Goal: Transaction & Acquisition: Purchase product/service

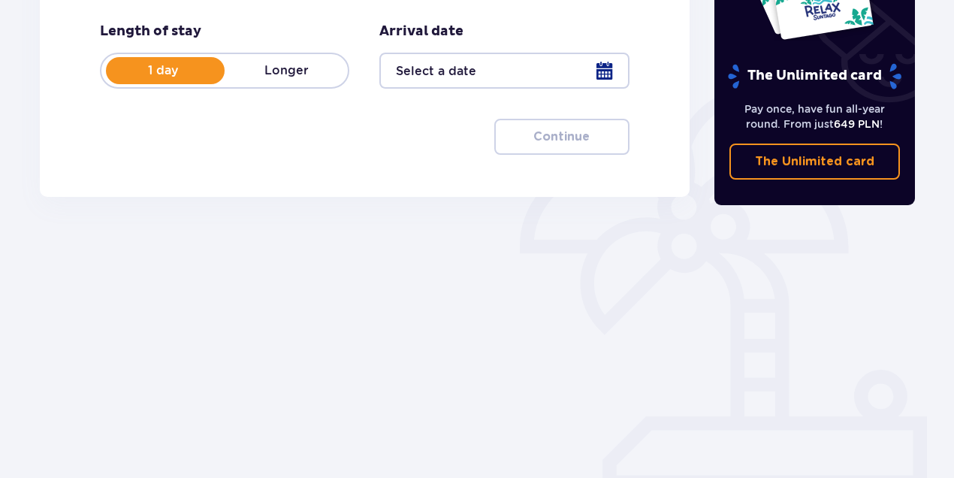
scroll to position [288, 0]
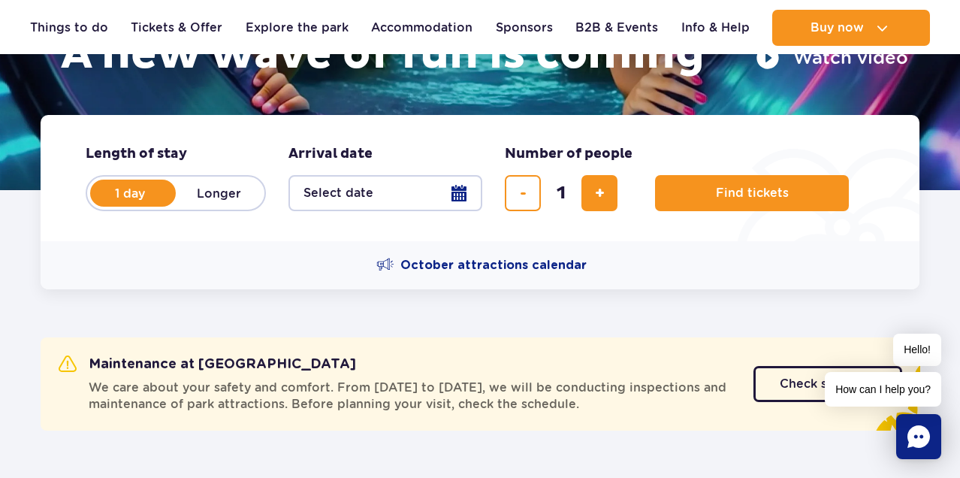
scroll to position [309, 0]
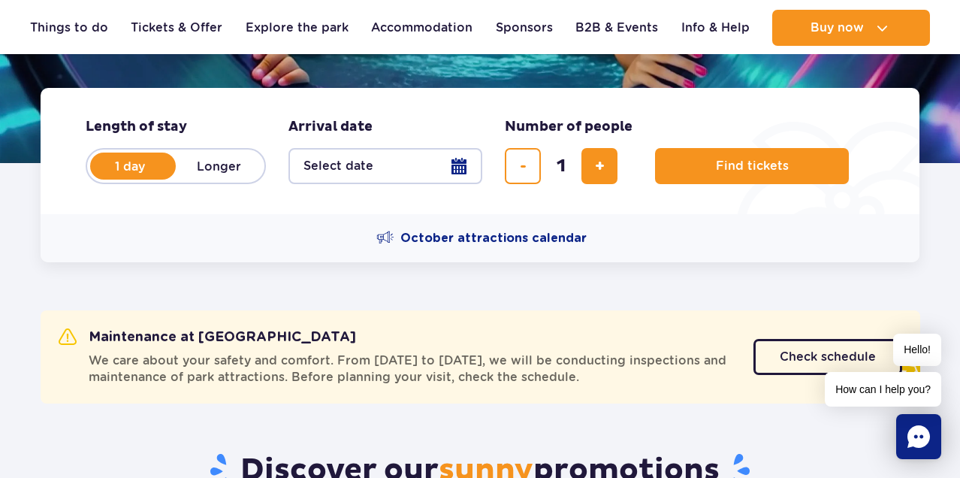
click at [460, 170] on button "Select date" at bounding box center [386, 166] width 194 height 36
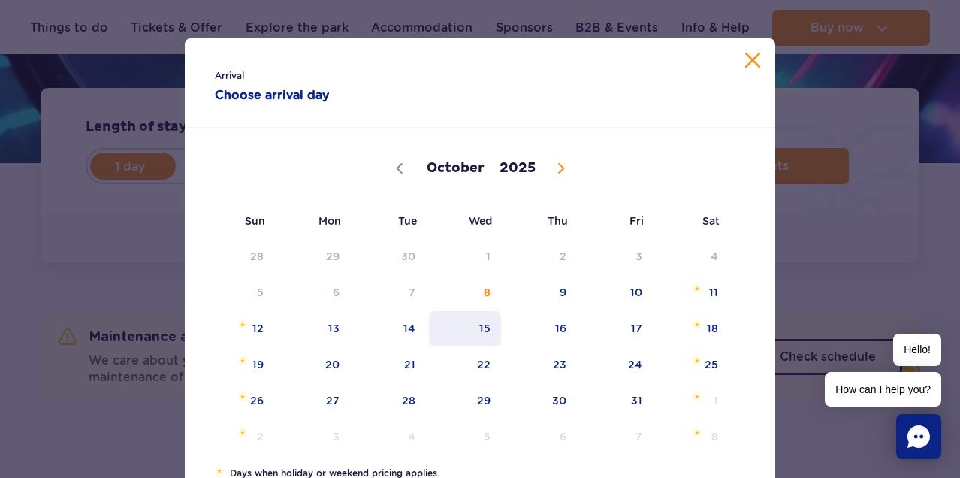
scroll to position [55, 0]
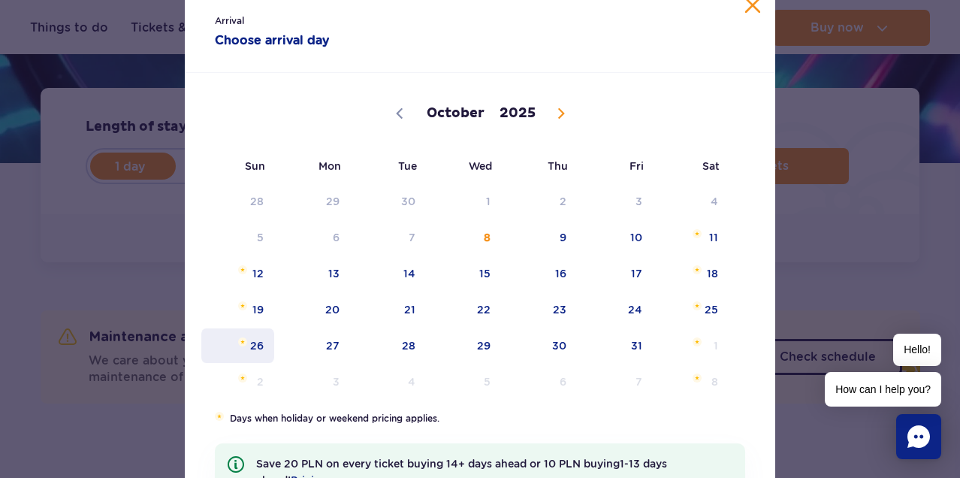
click at [255, 348] on span "26" at bounding box center [238, 345] width 76 height 35
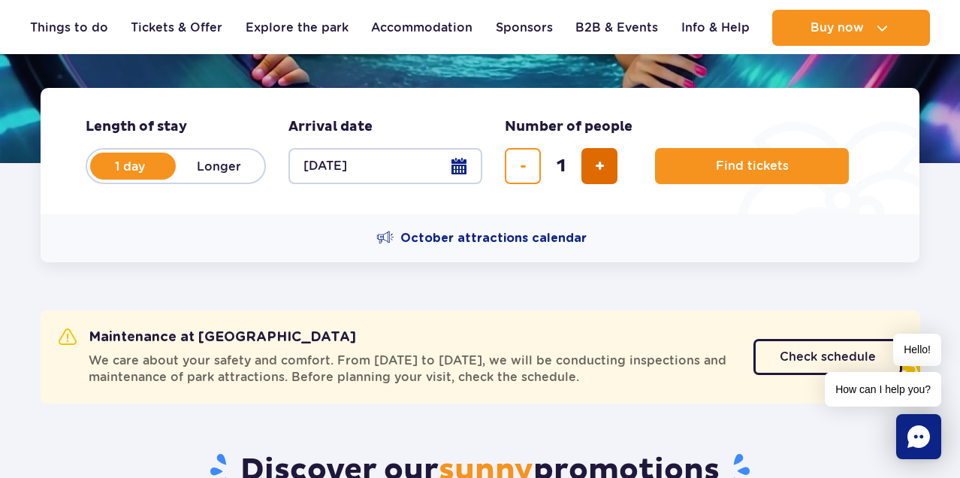
click at [602, 166] on span "add ticket" at bounding box center [600, 166] width 10 height 0
type input "4"
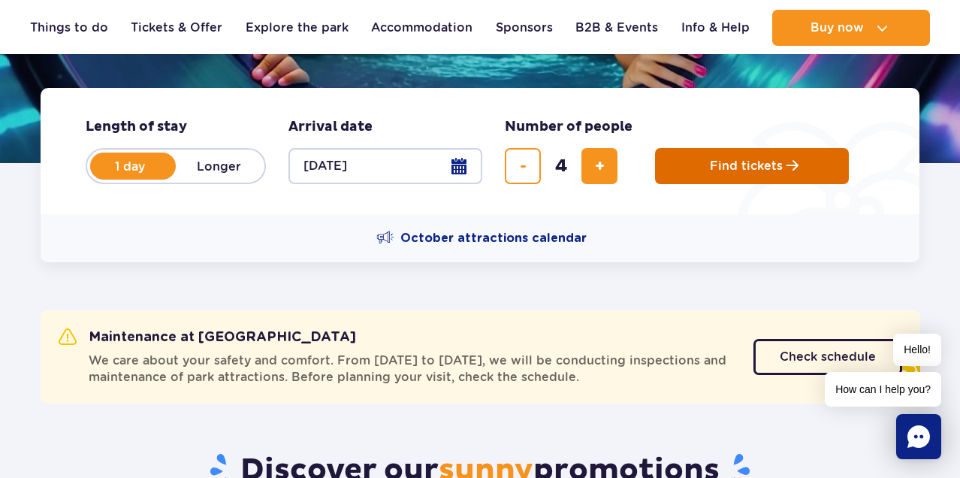
click at [727, 168] on span "Find tickets" at bounding box center [746, 166] width 73 height 14
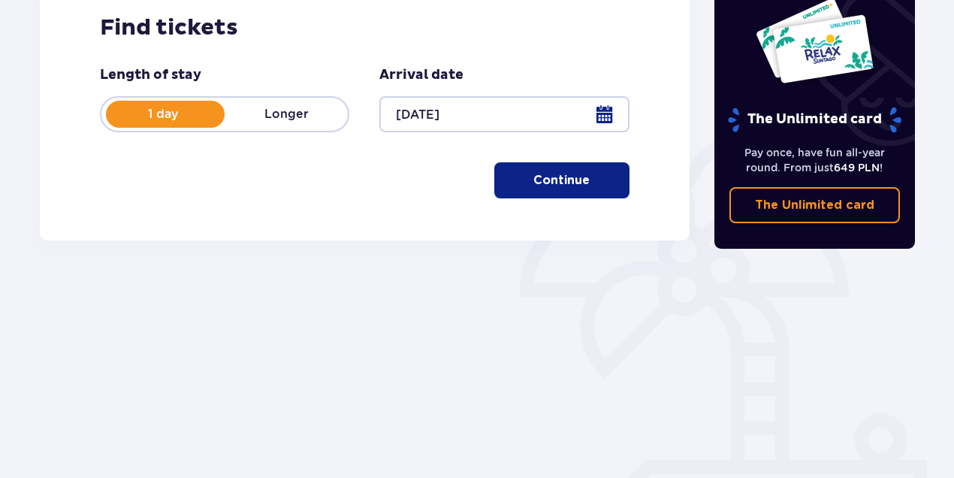
scroll to position [288, 0]
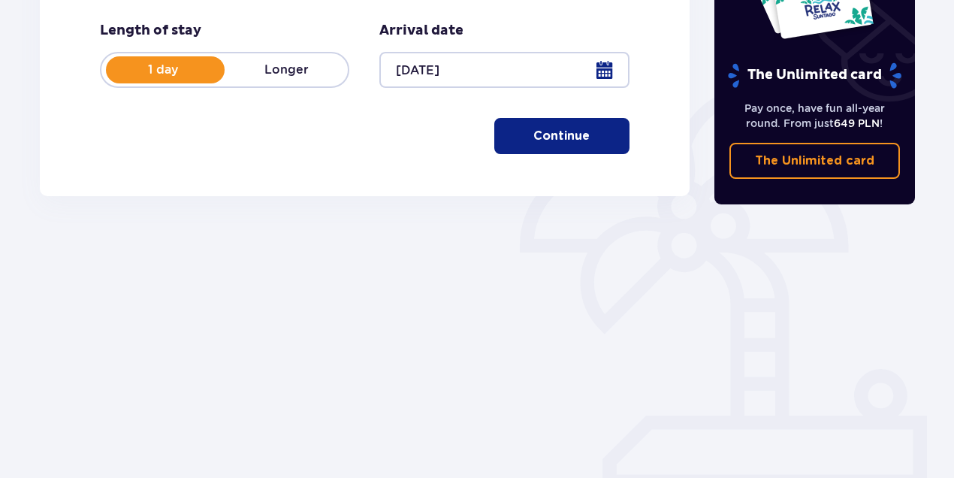
click at [551, 138] on p "Continue" at bounding box center [562, 136] width 56 height 17
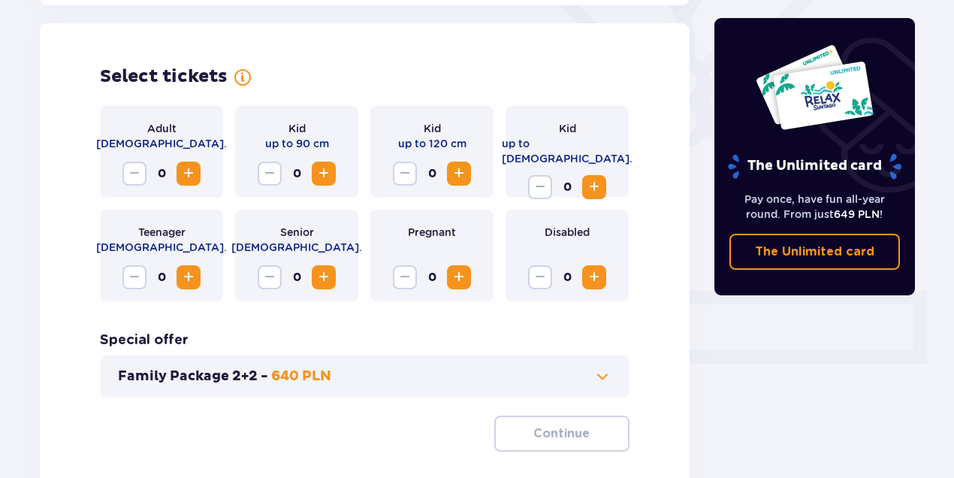
scroll to position [418, 0]
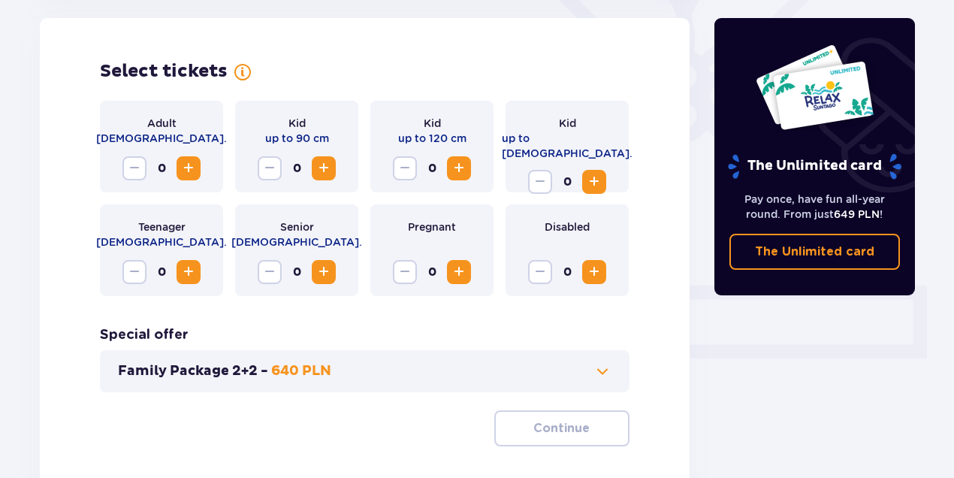
click at [195, 161] on span "Increase" at bounding box center [189, 168] width 18 height 18
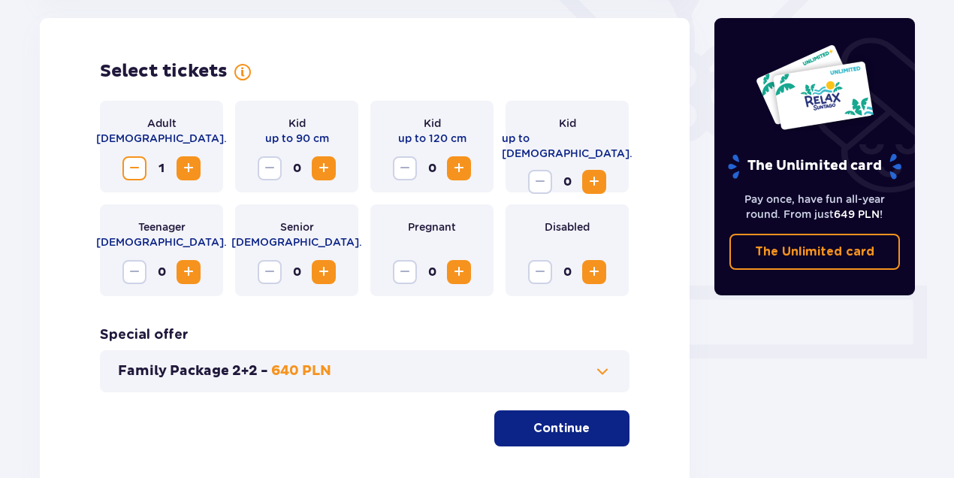
click at [195, 161] on span "Increase" at bounding box center [189, 168] width 18 height 18
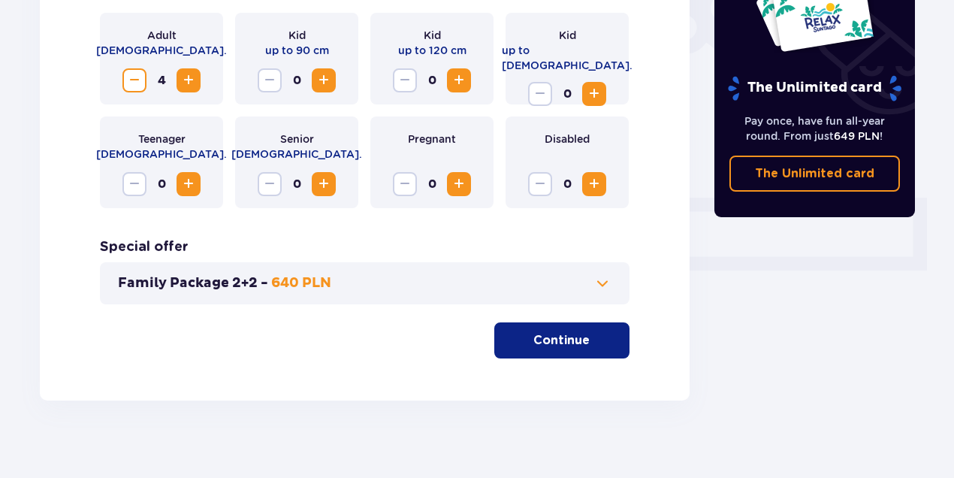
scroll to position [519, 0]
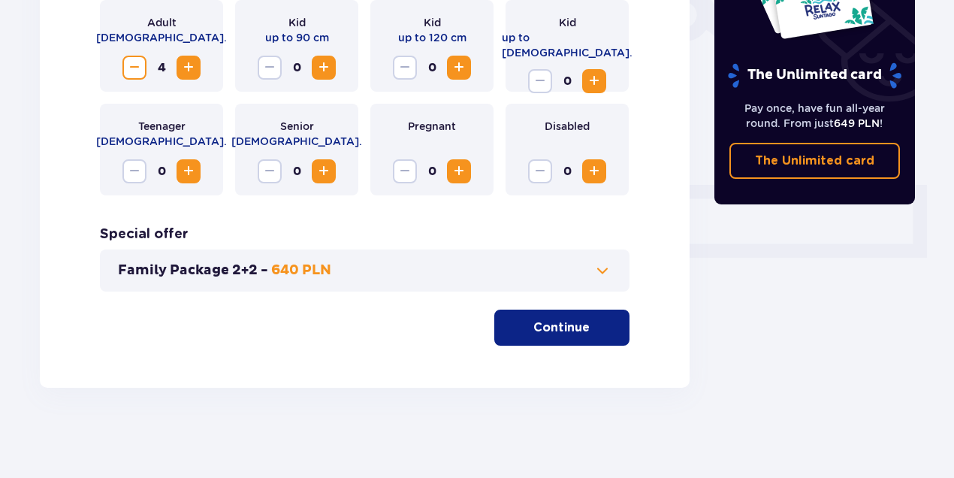
click at [564, 326] on p "Continue" at bounding box center [562, 327] width 56 height 17
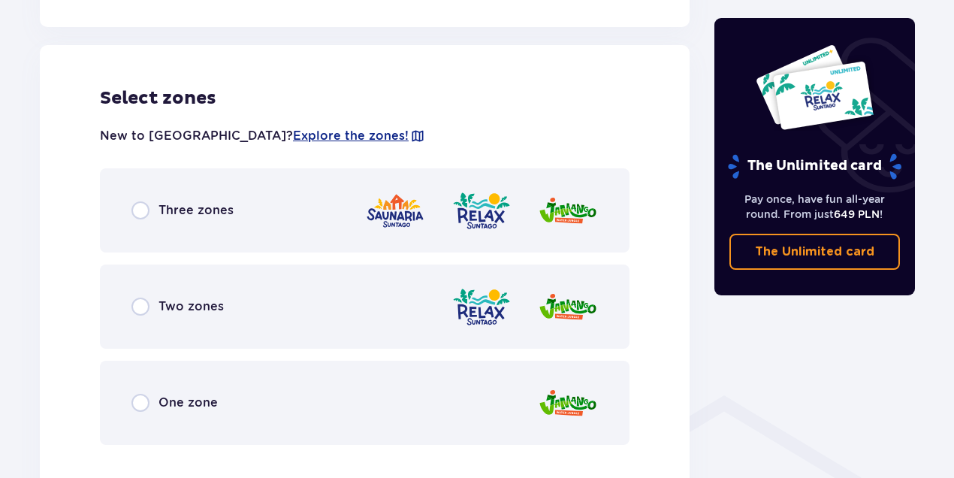
scroll to position [834, 0]
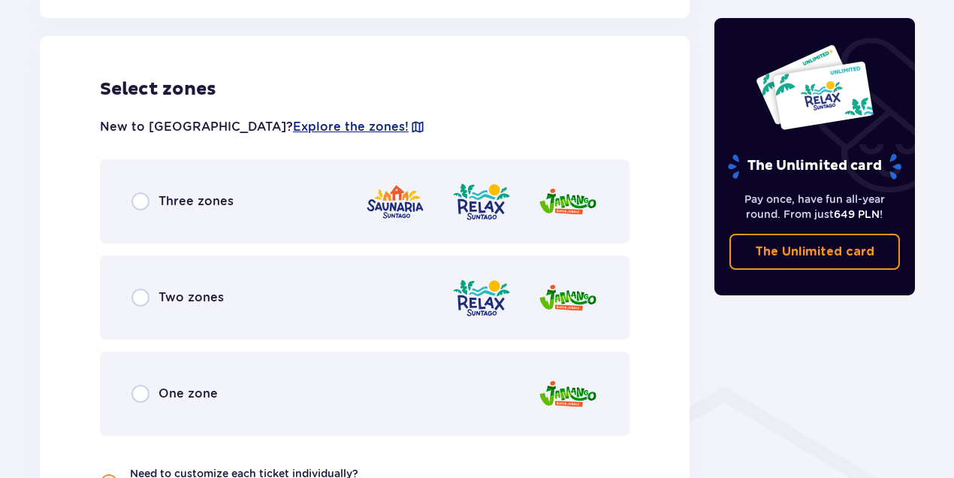
click at [138, 300] on input "radio" at bounding box center [141, 298] width 18 height 18
radio input "true"
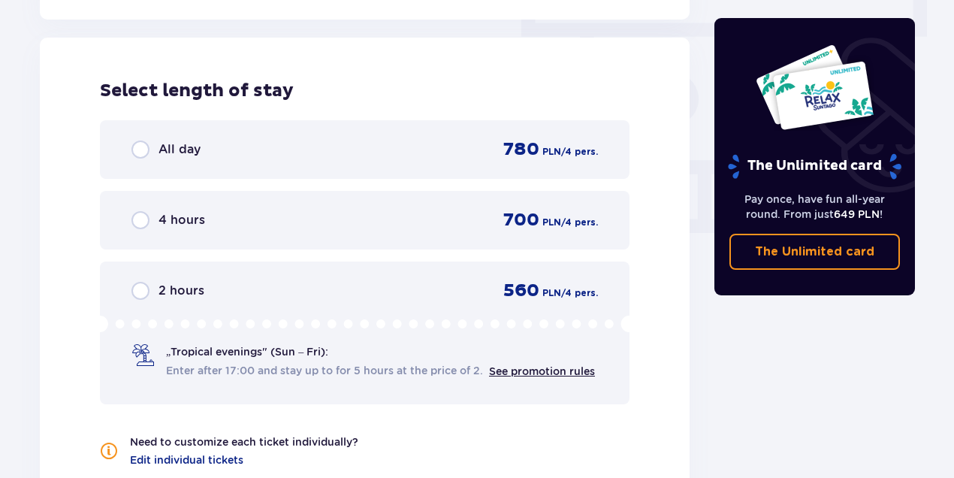
scroll to position [1357, 0]
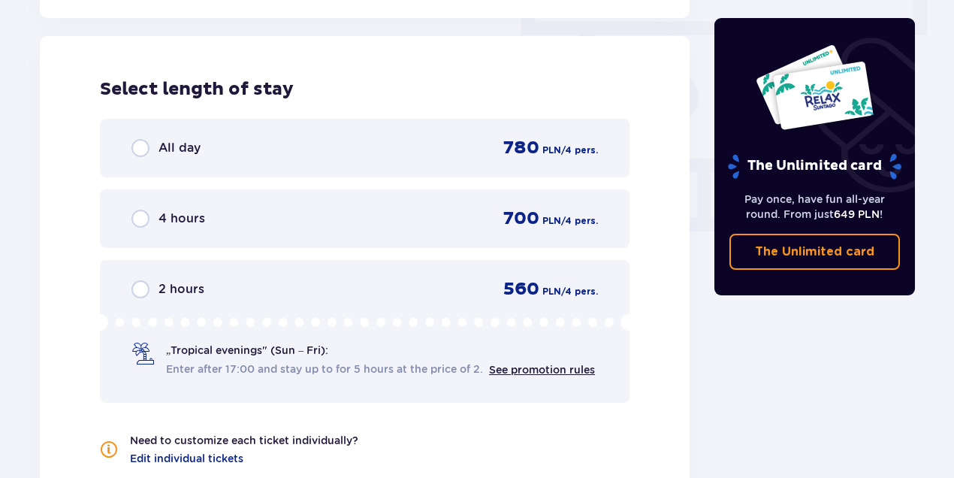
click at [138, 219] on input "radio" at bounding box center [141, 219] width 18 height 18
radio input "true"
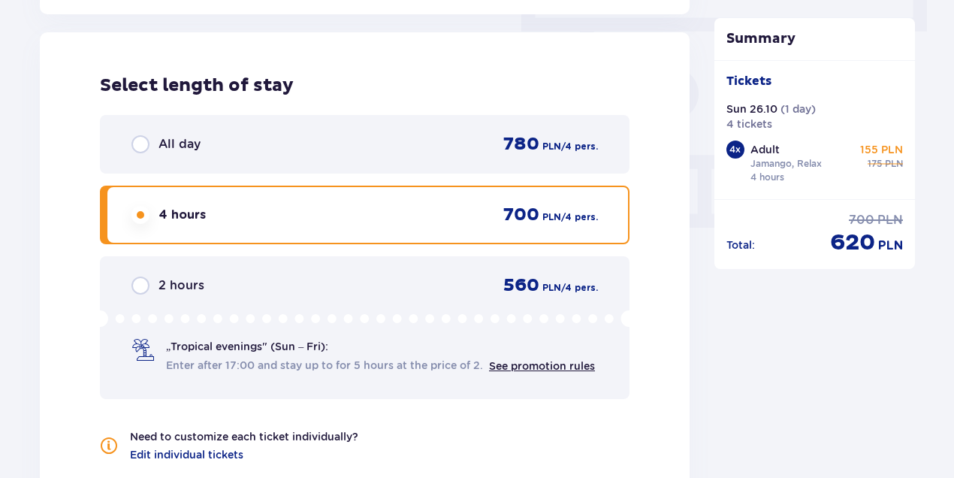
scroll to position [1352, 0]
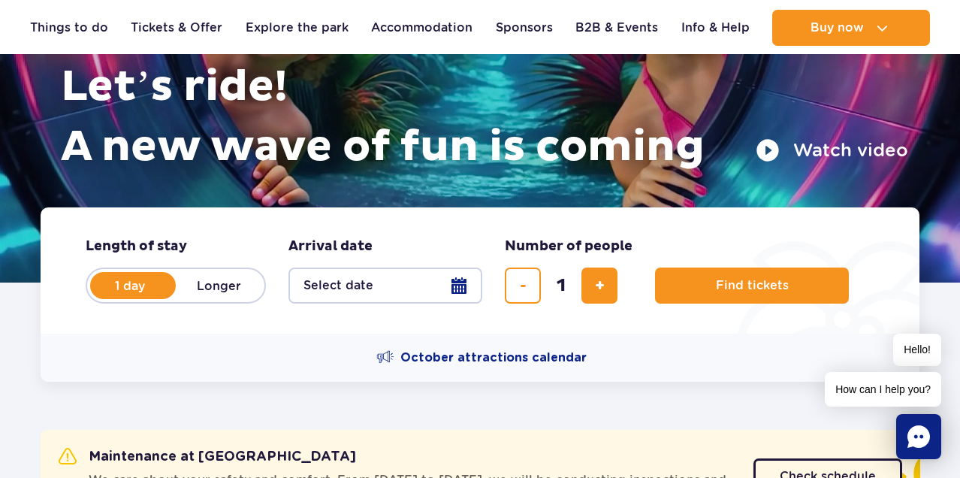
scroll to position [222, 0]
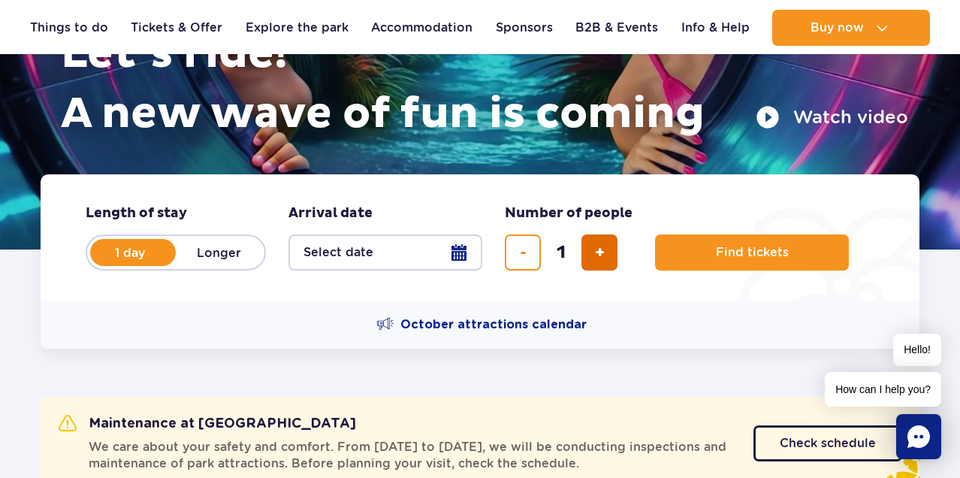
click at [596, 252] on span "add ticket" at bounding box center [600, 252] width 10 height 0
type input "4"
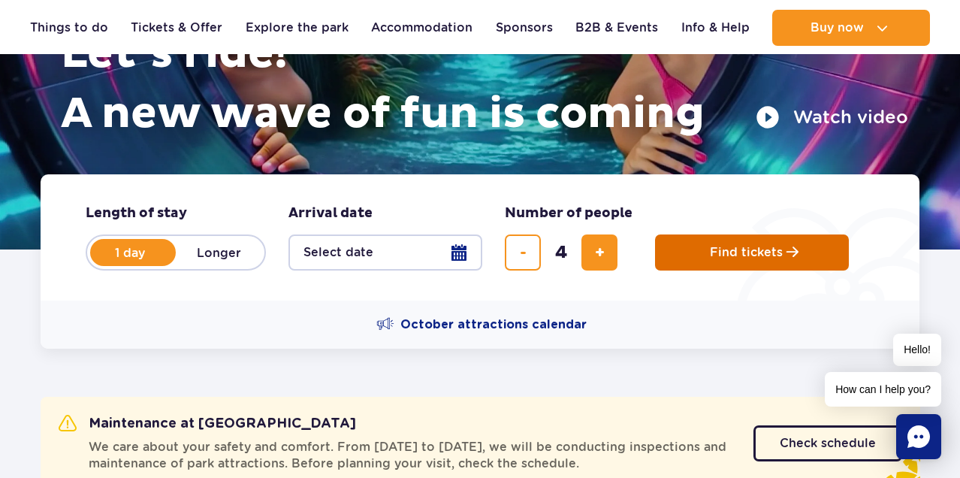
click at [754, 265] on button "Find tickets" at bounding box center [752, 252] width 194 height 36
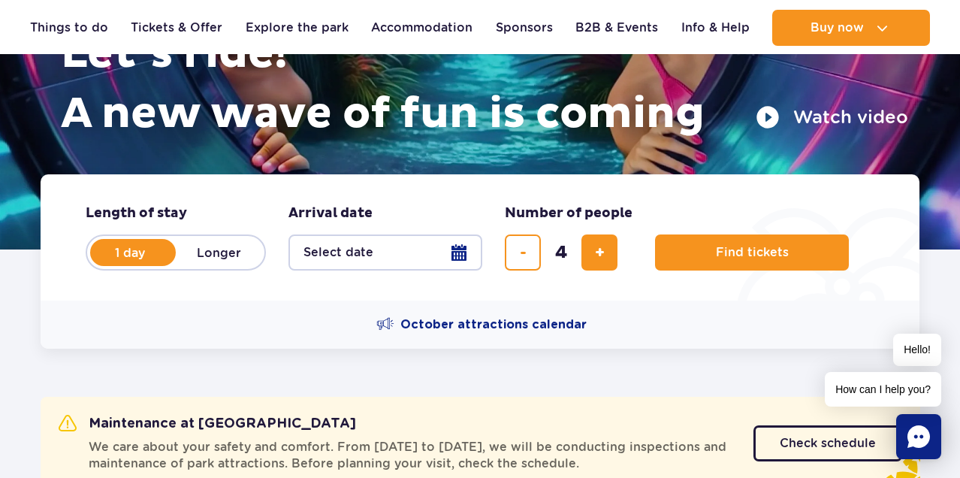
click at [460, 252] on button "Select date" at bounding box center [386, 252] width 194 height 36
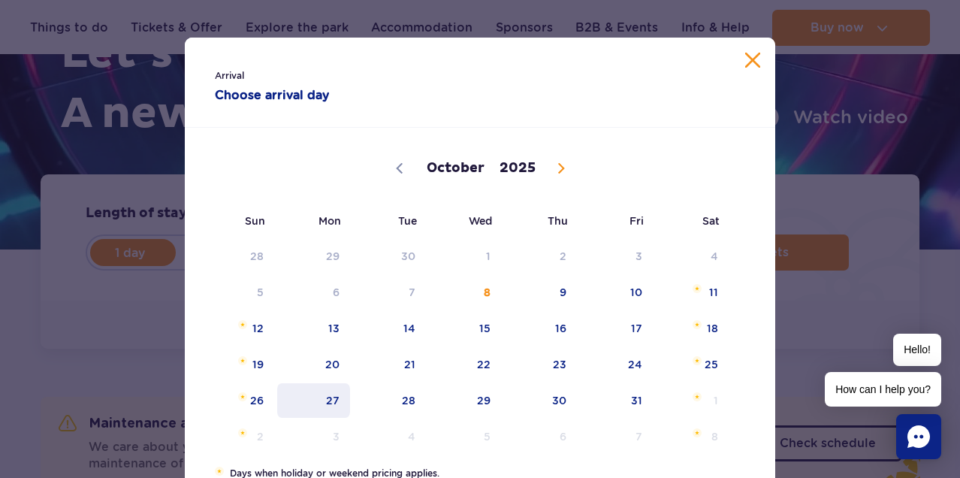
click at [340, 402] on span "27" at bounding box center [314, 400] width 76 height 35
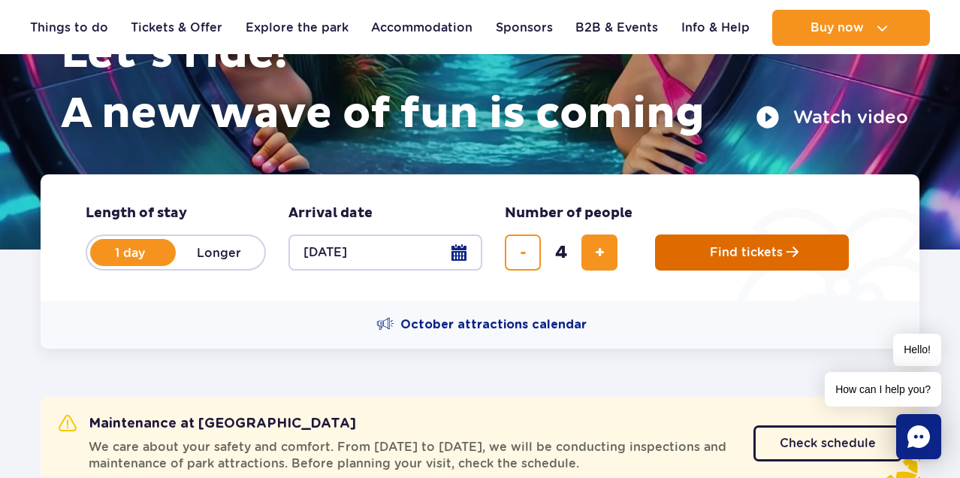
click at [704, 254] on button "Find tickets" at bounding box center [752, 252] width 194 height 36
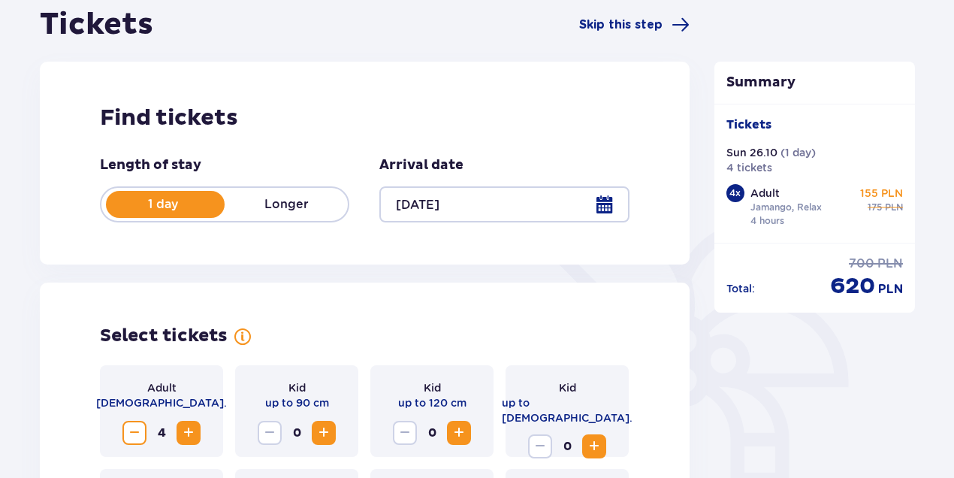
click at [612, 202] on div at bounding box center [503, 204] width 249 height 36
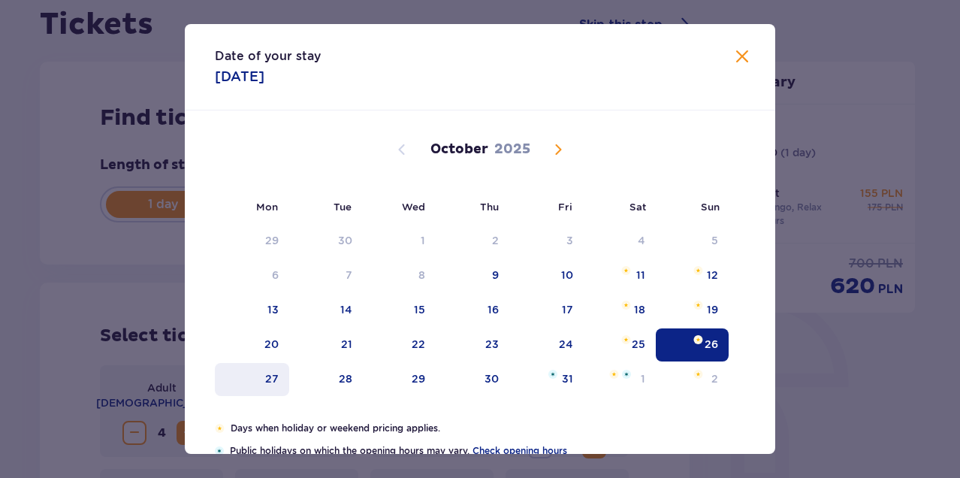
click at [271, 381] on div "27" at bounding box center [272, 378] width 14 height 15
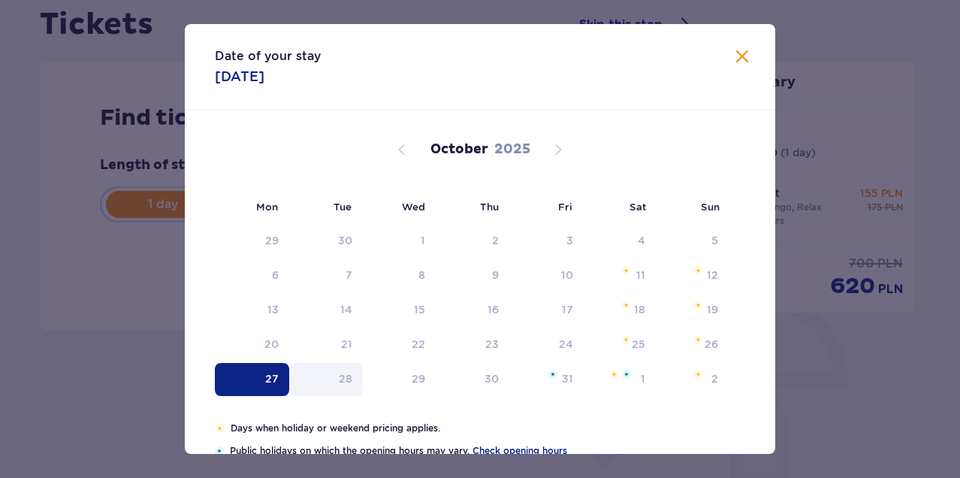
type input "[DATE]"
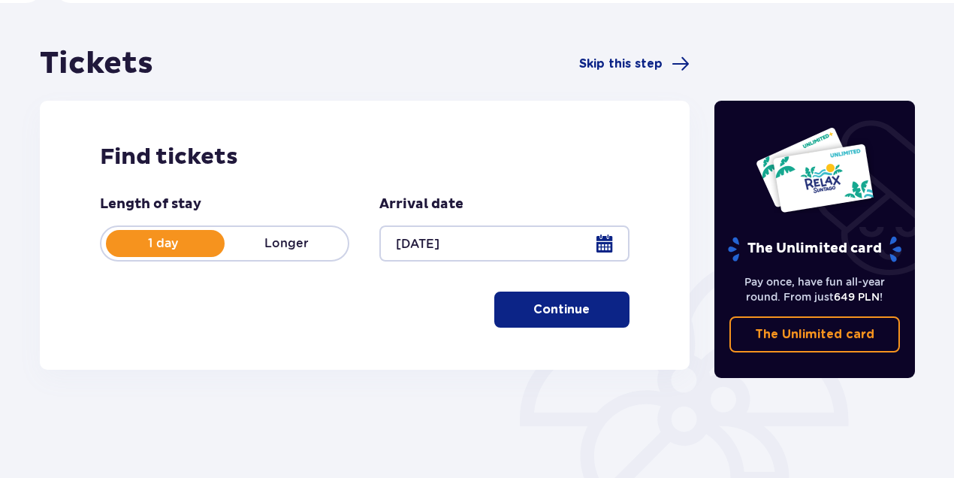
scroll to position [153, 0]
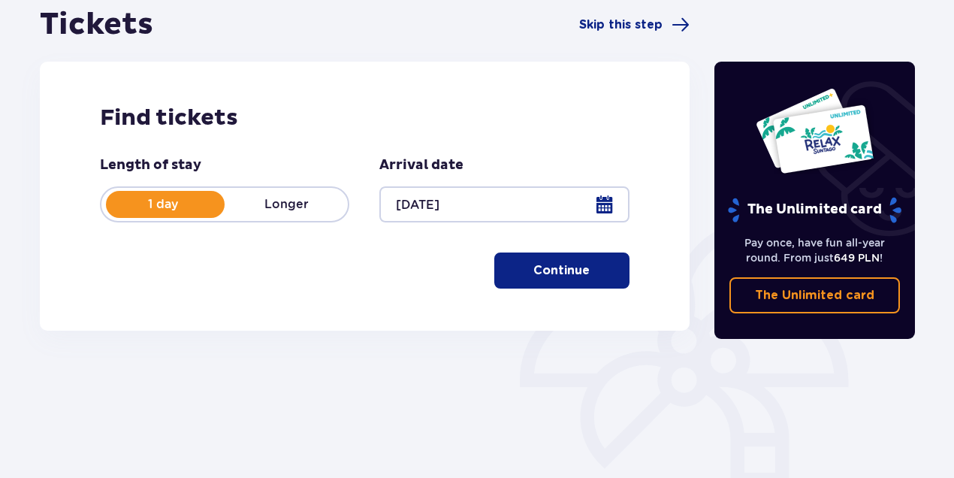
click at [585, 272] on span "button" at bounding box center [593, 271] width 18 height 18
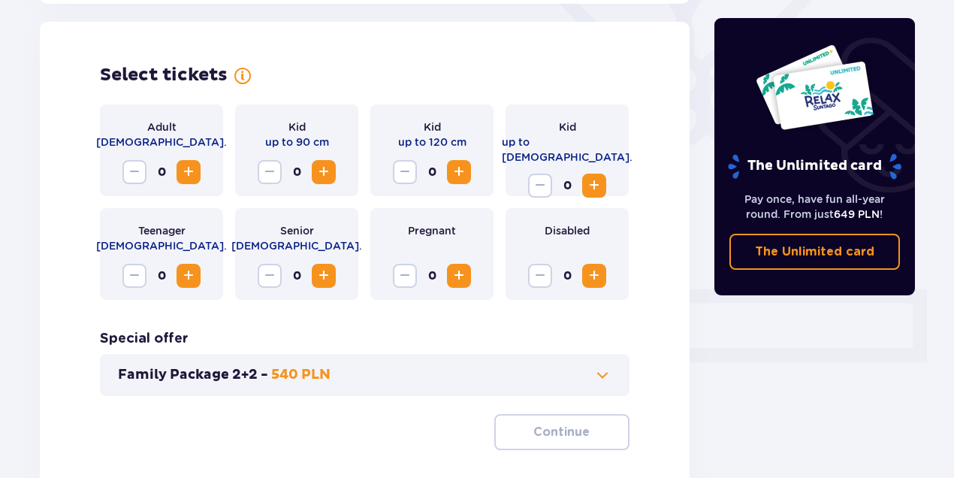
scroll to position [418, 0]
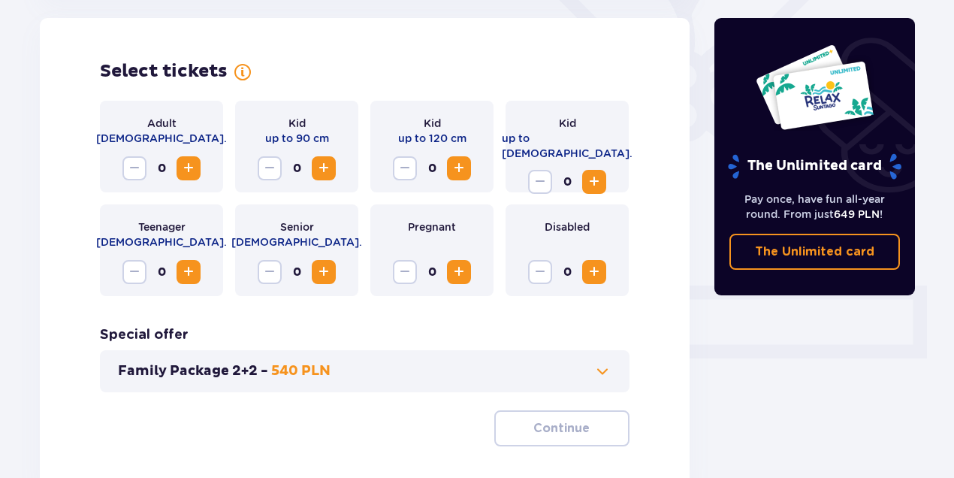
click at [191, 170] on span "Increase" at bounding box center [189, 168] width 18 height 18
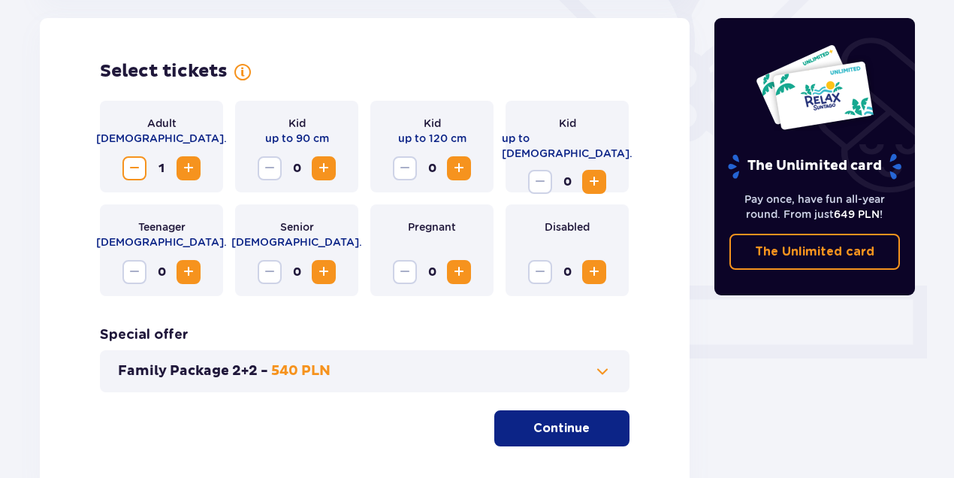
click at [191, 170] on span "Increase" at bounding box center [189, 168] width 18 height 18
click at [579, 429] on button "Continue" at bounding box center [561, 428] width 135 height 36
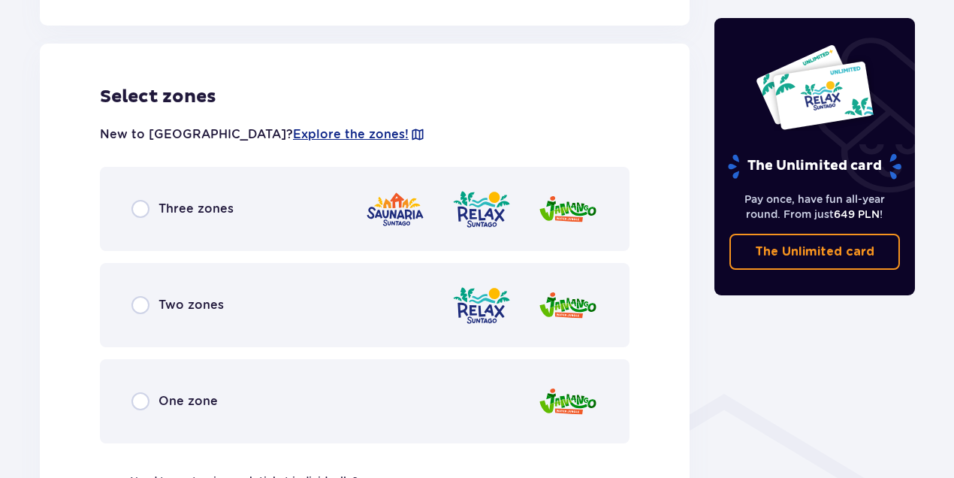
scroll to position [834, 0]
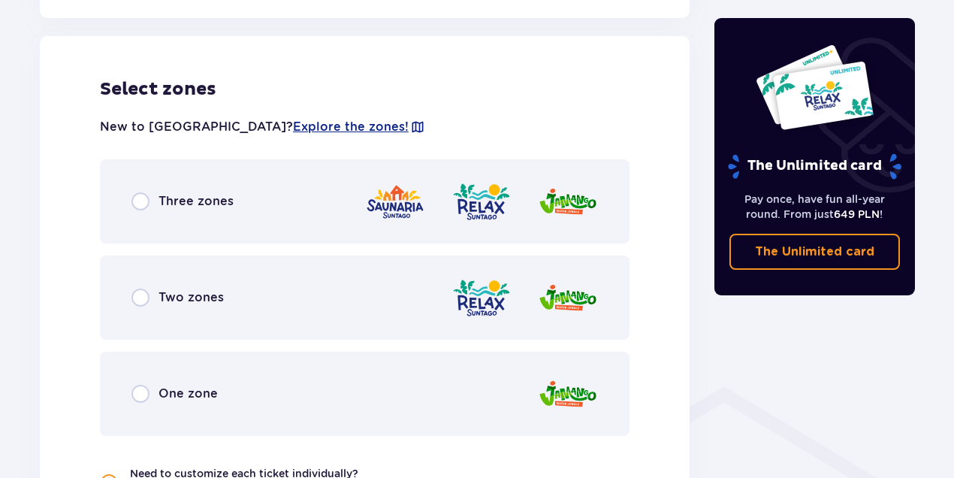
click at [150, 198] on div "Three zones" at bounding box center [183, 201] width 102 height 18
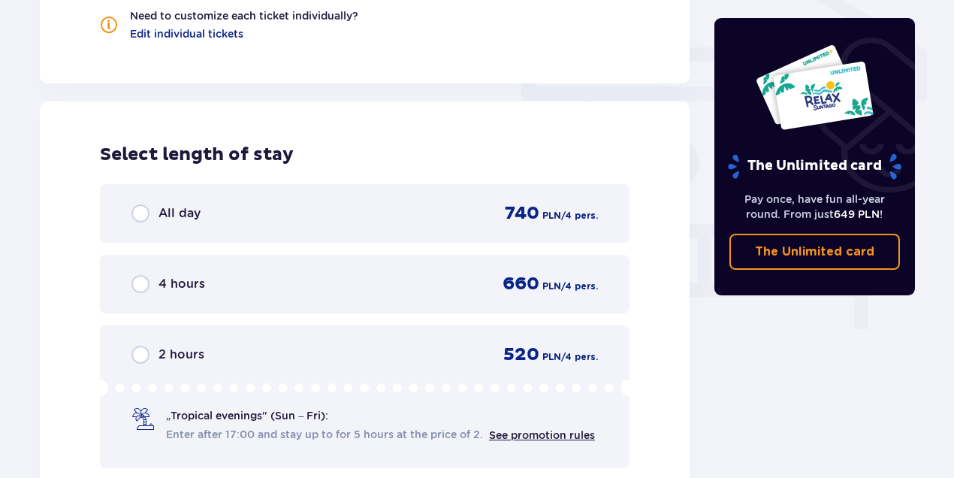
scroll to position [1357, 0]
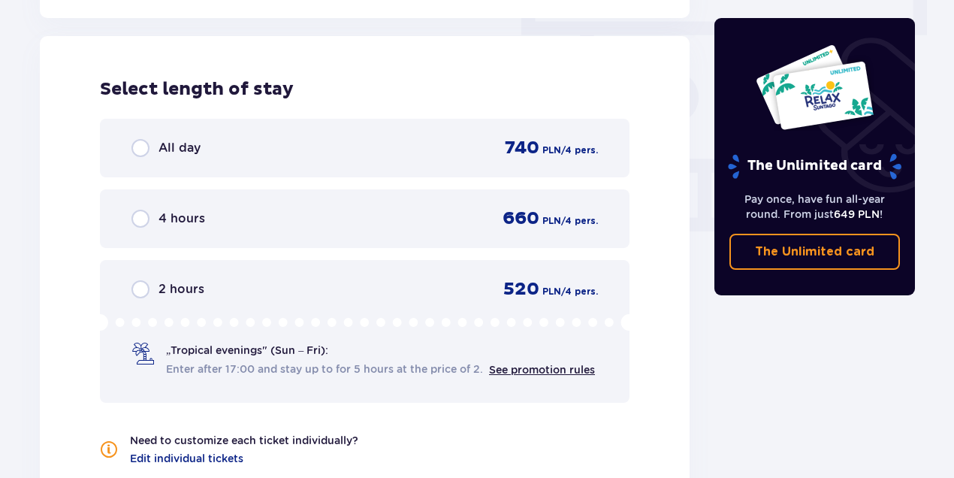
click at [546, 216] on span "PLN" at bounding box center [552, 221] width 19 height 14
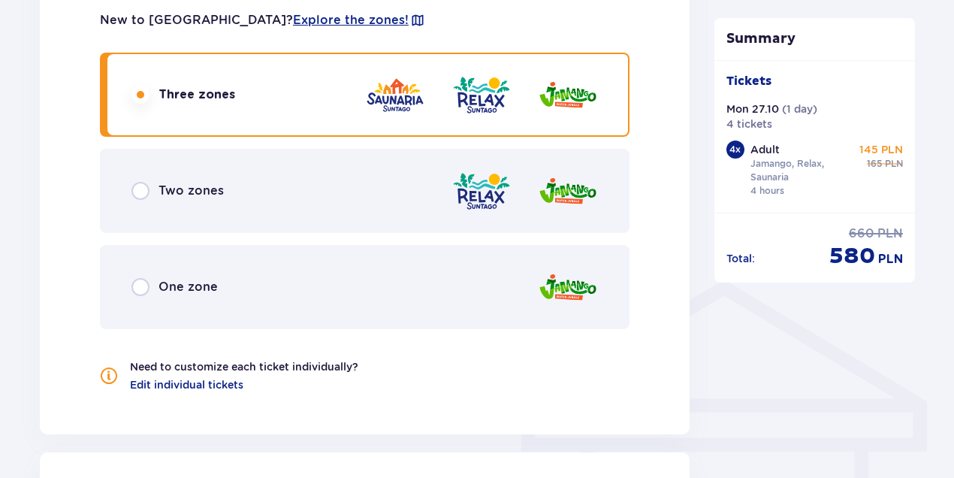
scroll to position [939, 0]
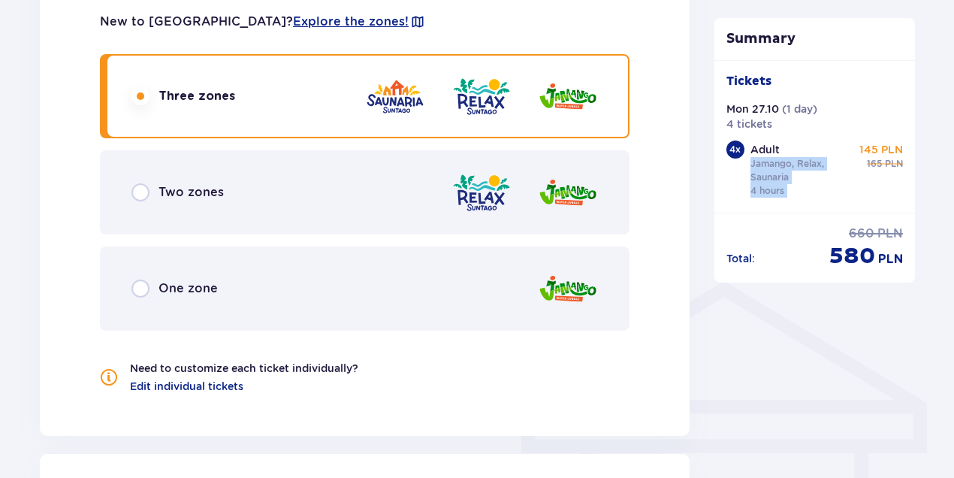
drag, startPoint x: 856, startPoint y: 147, endPoint x: 822, endPoint y: 140, distance: 34.5
click at [822, 140] on div "Tickets Mon 27.10 ( 1 day ) 4 tickets 4 x Adult Jamango, Relax, Saunaria 4 hour…" at bounding box center [815, 137] width 177 height 128
click at [836, 135] on div "Tickets Mon 27.10 ( 1 day ) 4 tickets 4 x Adult Jamango, Relax, Saunaria 4 hour…" at bounding box center [815, 137] width 177 height 128
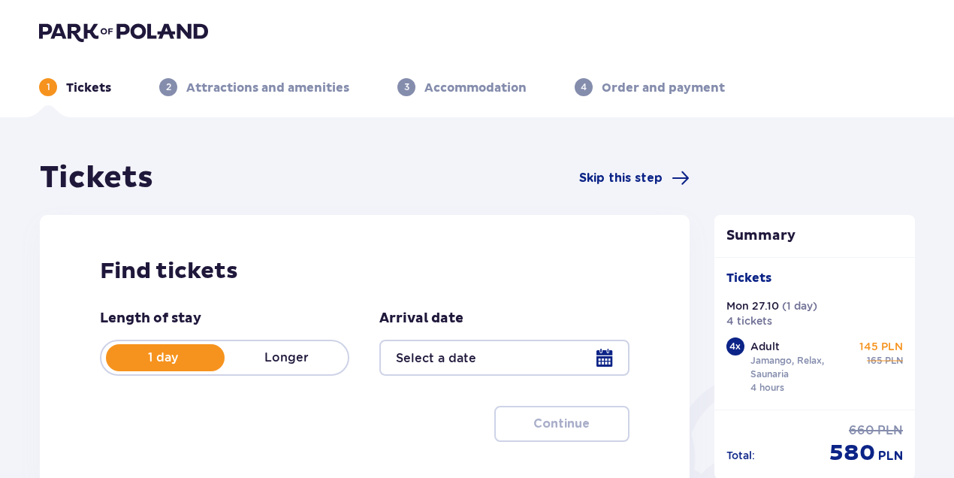
type input "[DATE]"
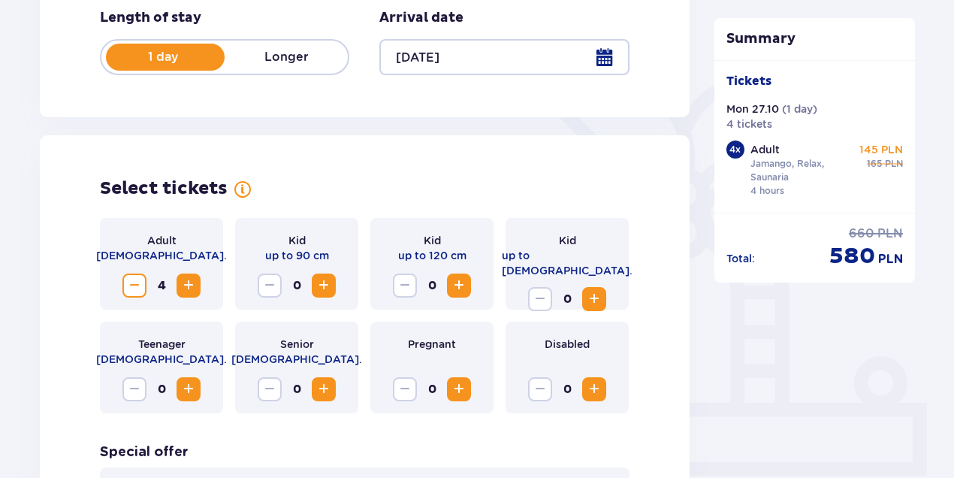
click at [197, 283] on span "Increase" at bounding box center [189, 286] width 18 height 18
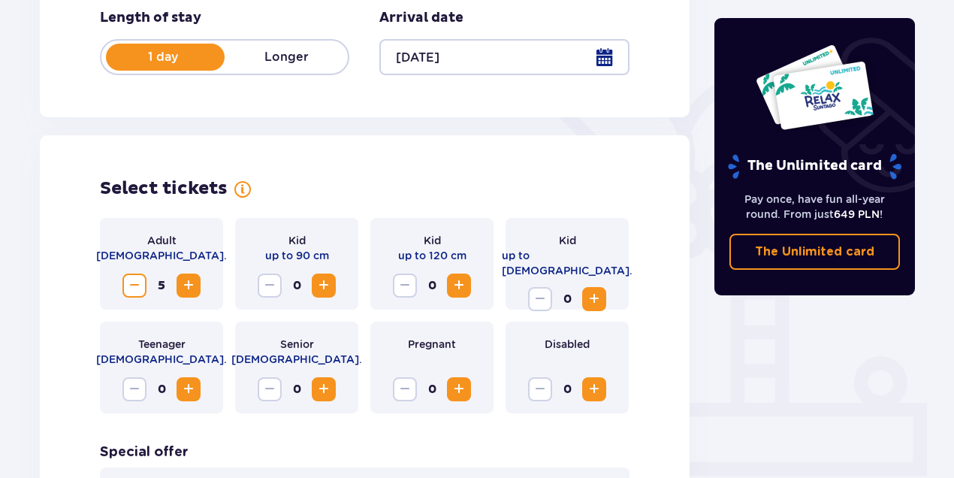
click at [132, 284] on span "Decrease" at bounding box center [134, 286] width 18 height 18
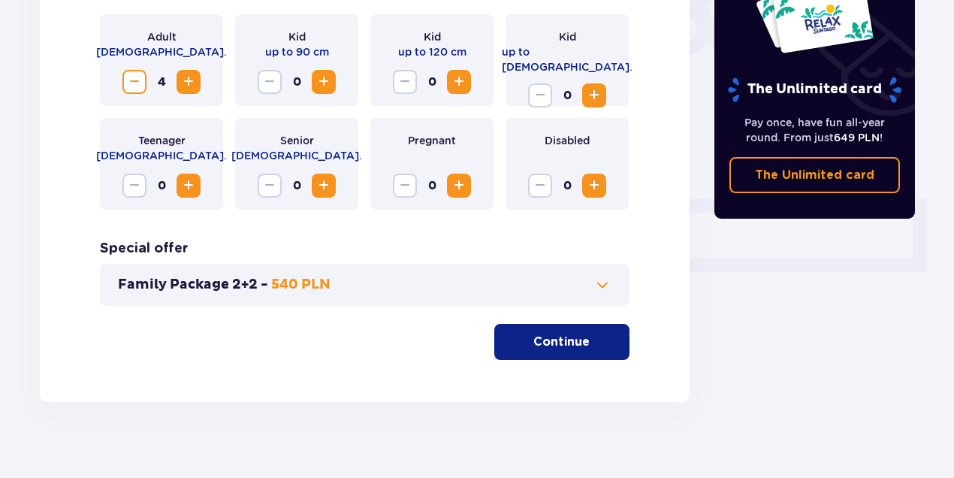
scroll to position [506, 0]
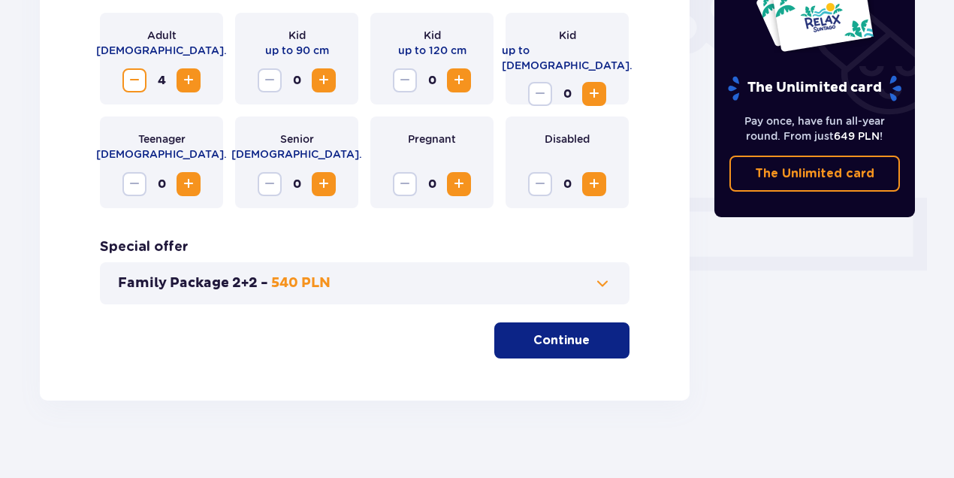
click at [558, 346] on p "Continue" at bounding box center [562, 340] width 56 height 17
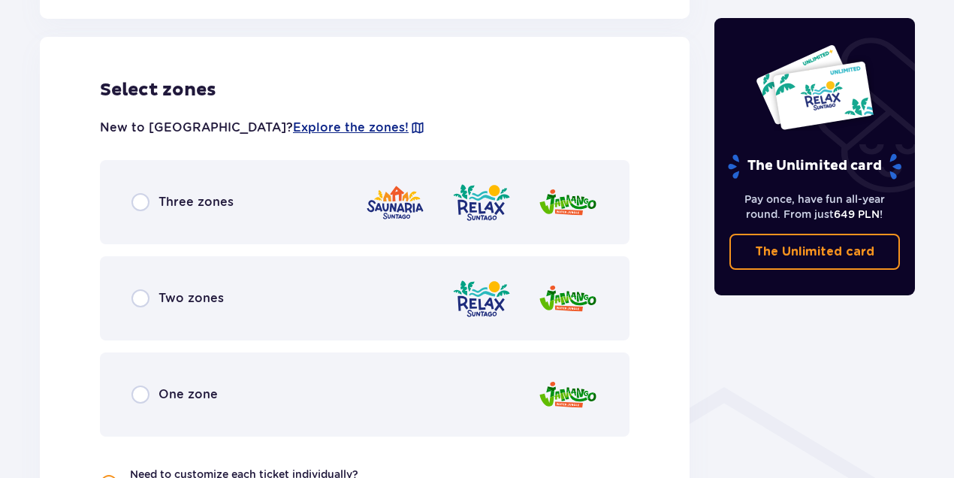
scroll to position [834, 0]
click at [136, 294] on input "radio" at bounding box center [141, 298] width 18 height 18
radio input "true"
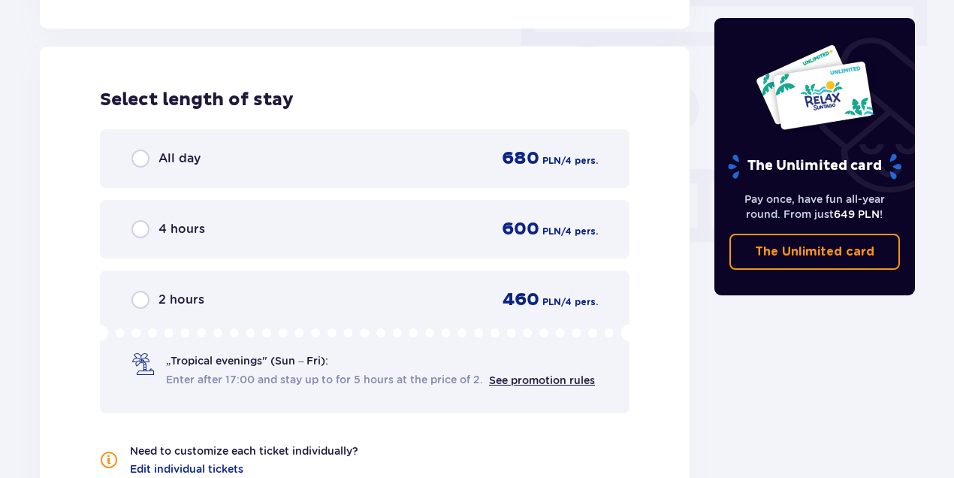
scroll to position [1357, 0]
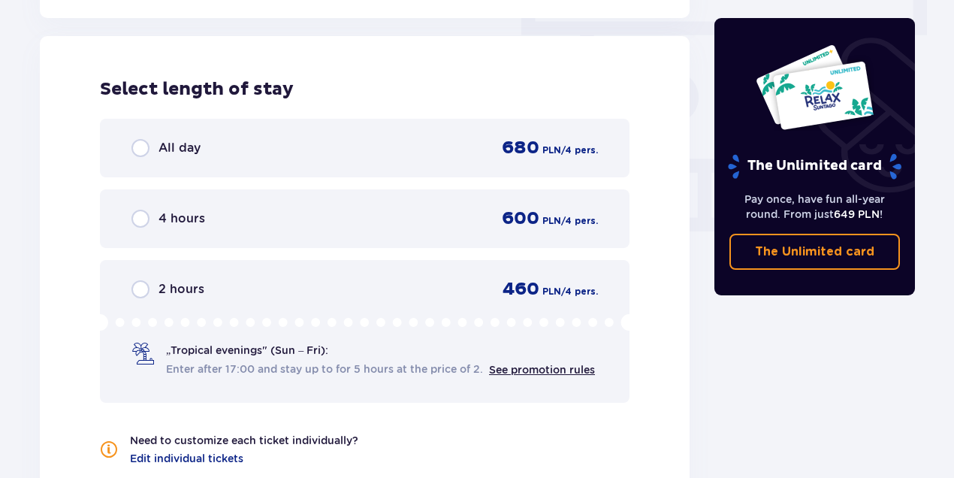
click at [513, 219] on span "600" at bounding box center [521, 218] width 38 height 23
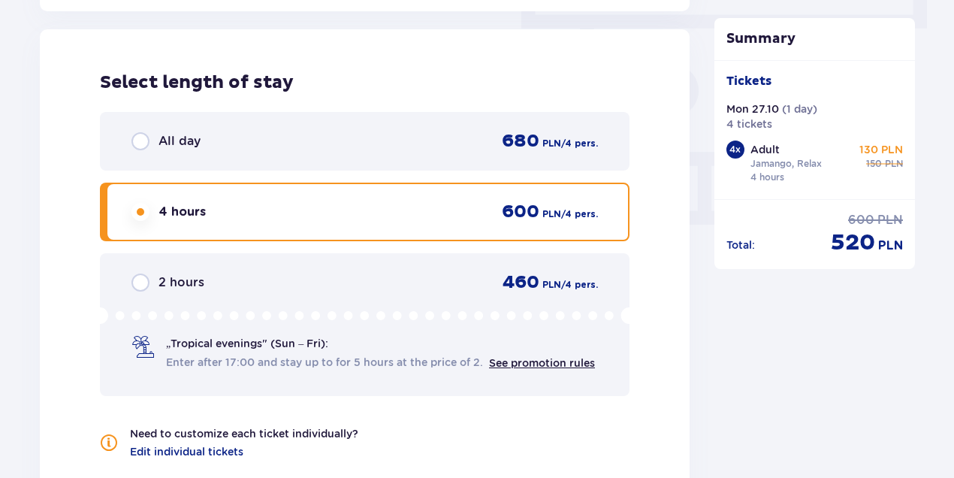
scroll to position [1363, 0]
drag, startPoint x: 857, startPoint y: 147, endPoint x: 911, endPoint y: 146, distance: 54.1
click at [911, 146] on div "Tickets Mon 27.10 ( 1 day ) 4 tickets 4 x Adult [GEOGRAPHIC_DATA], Relax 4 hour…" at bounding box center [815, 129] width 201 height 139
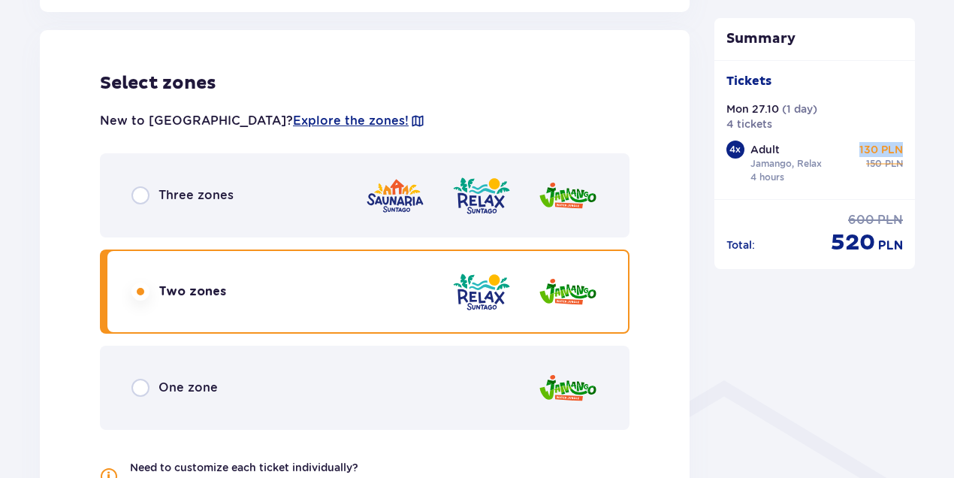
scroll to position [812, 0]
